Goal: Check status: Check status

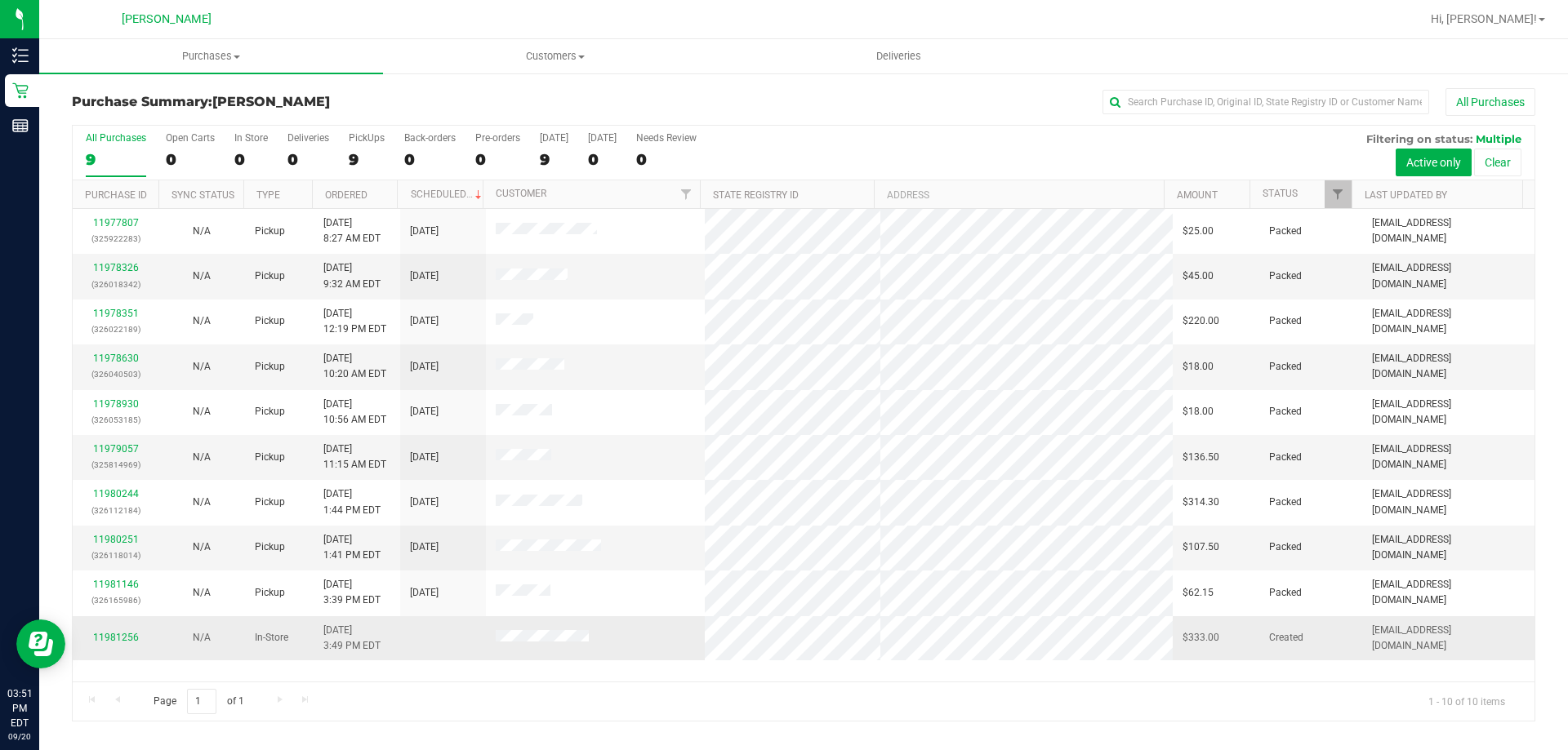
click at [534, 628] on td at bounding box center [595, 638] width 219 height 44
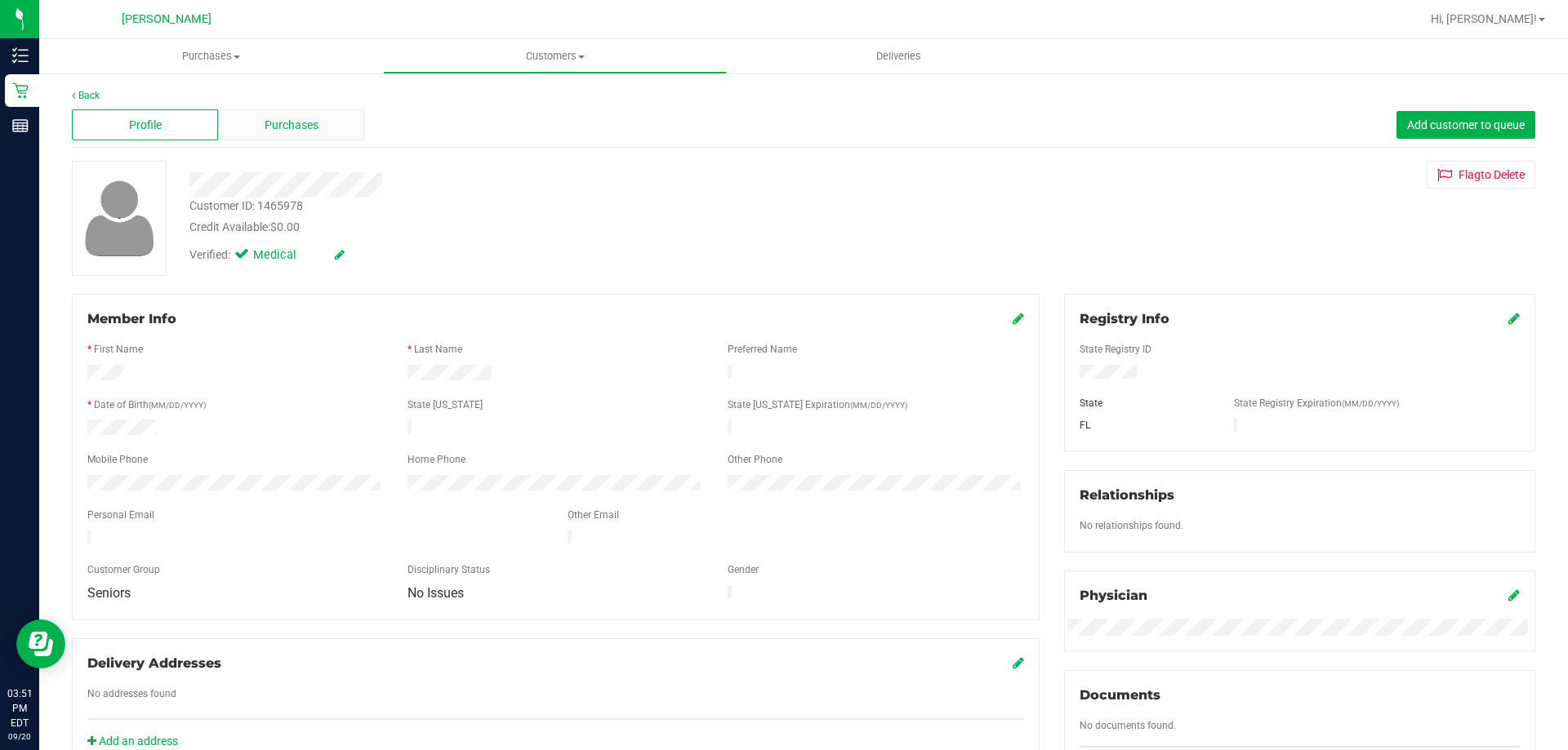
click at [265, 128] on span "Purchases" at bounding box center [292, 124] width 54 height 17
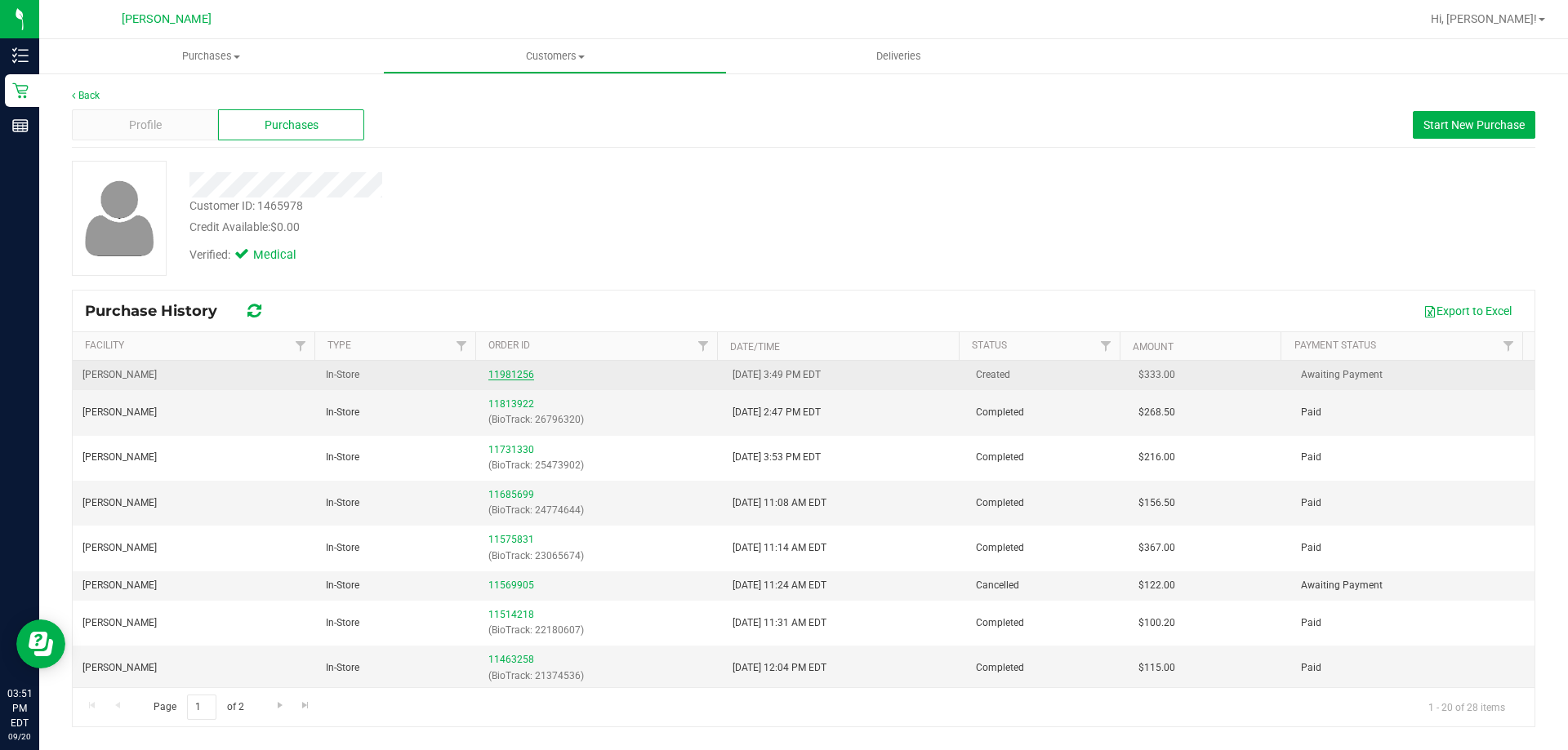
click at [494, 369] on link "11981256" at bounding box center [510, 374] width 46 height 12
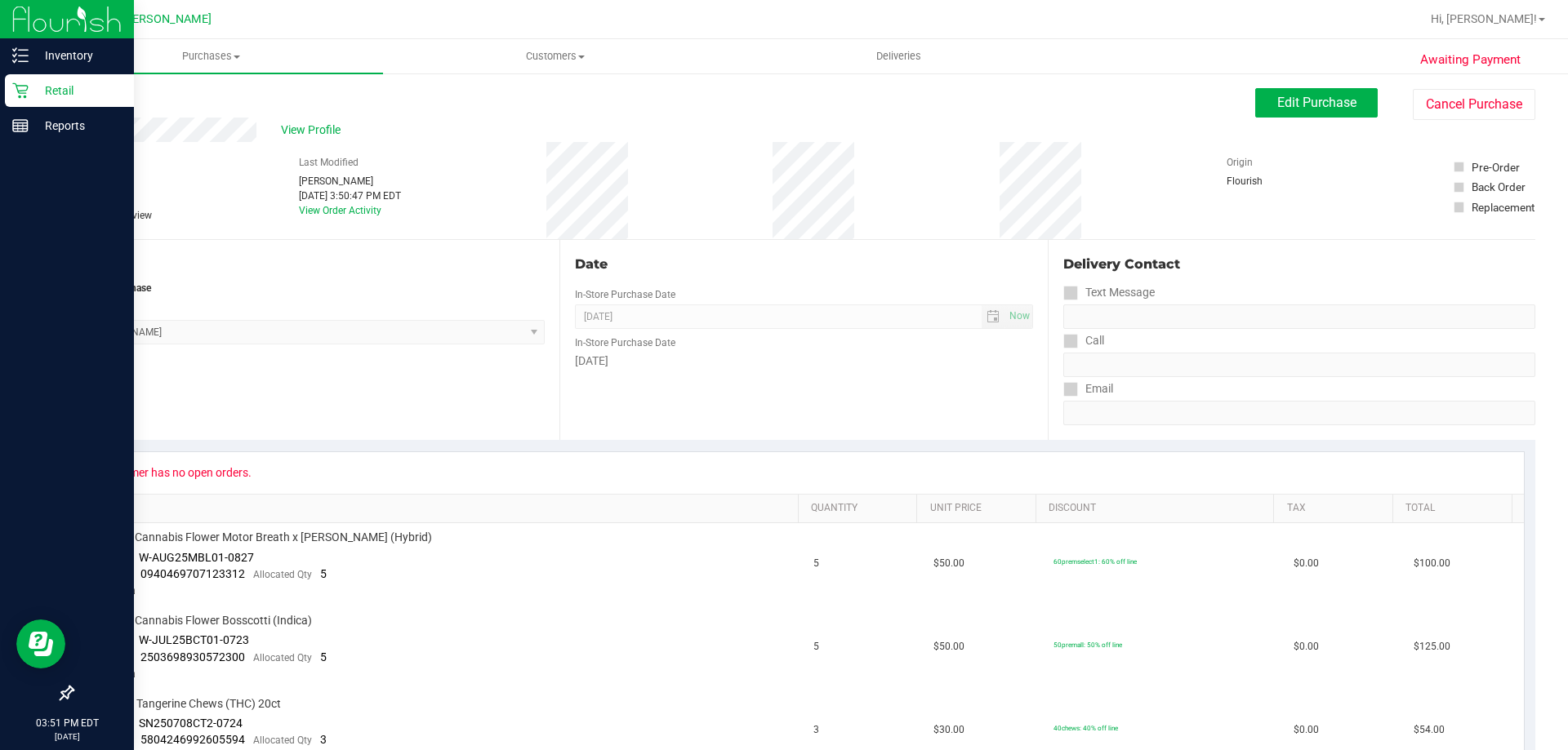
click at [29, 79] on div "Retail" at bounding box center [69, 90] width 129 height 32
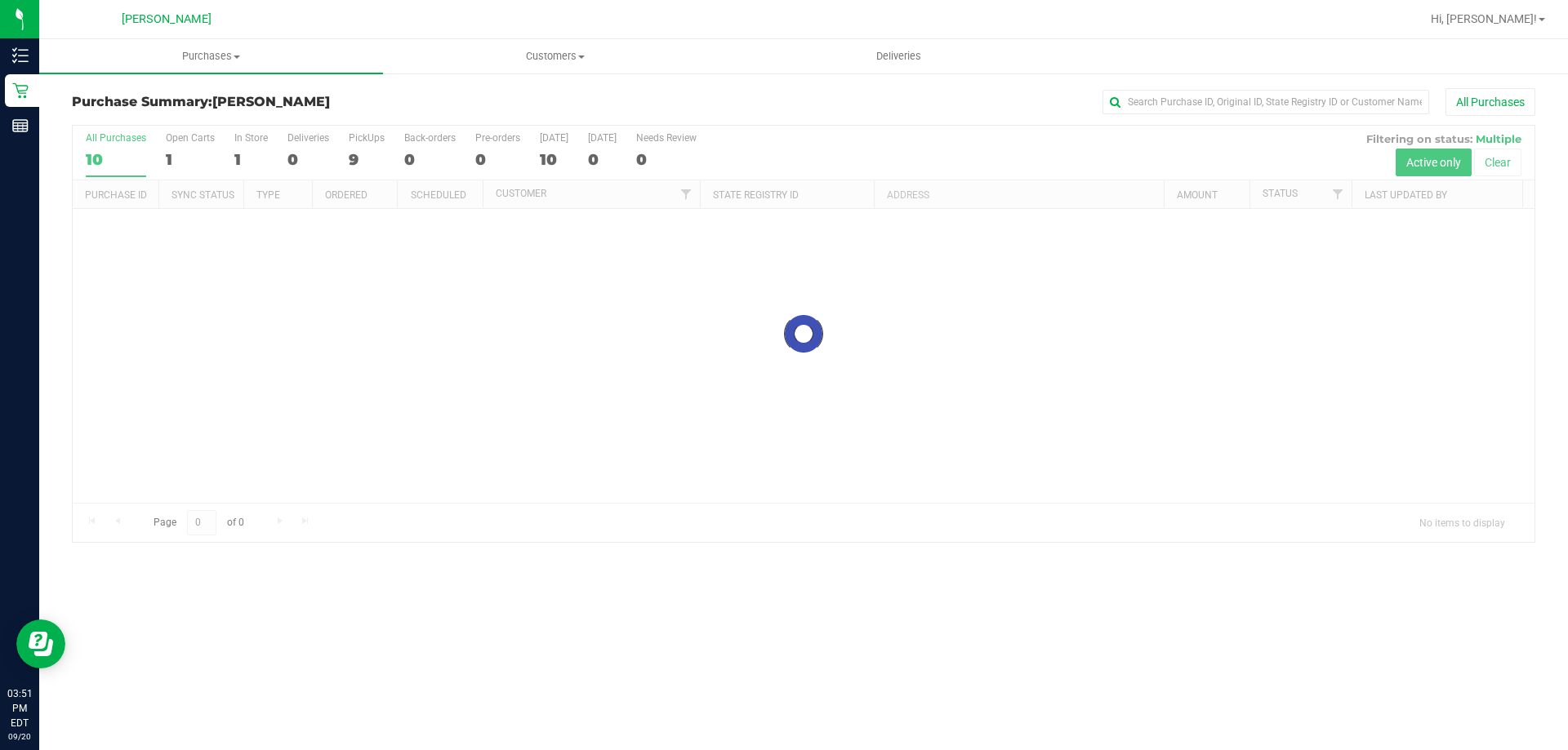
click at [835, 117] on div "Purchase Summary: [GEOGRAPHIC_DATA][PERSON_NAME] All Purchases" at bounding box center [803, 107] width 1463 height 36
